Goal: Transaction & Acquisition: Purchase product/service

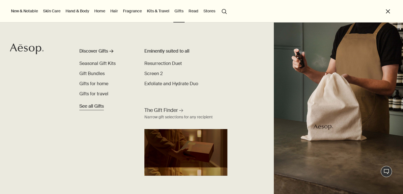
click at [98, 106] on span "See all Gifts" at bounding box center [91, 106] width 24 height 7
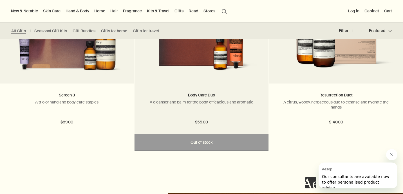
scroll to position [1870, 0]
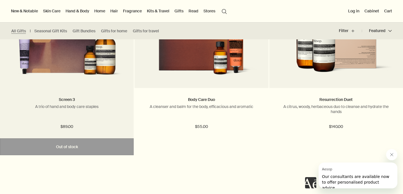
click at [67, 66] on img at bounding box center [66, 44] width 117 height 71
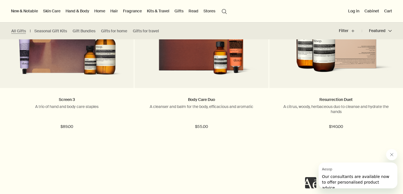
click at [76, 11] on link "Hand & Body" at bounding box center [77, 10] width 26 height 7
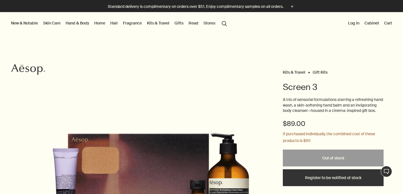
click at [83, 22] on link "Hand & Body" at bounding box center [77, 22] width 26 height 7
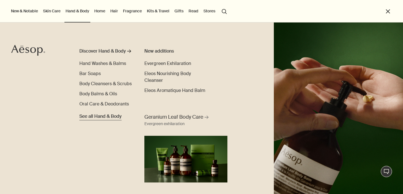
click at [101, 112] on link "See all Hand & Body" at bounding box center [100, 115] width 42 height 9
